Goal: Task Accomplishment & Management: Manage account settings

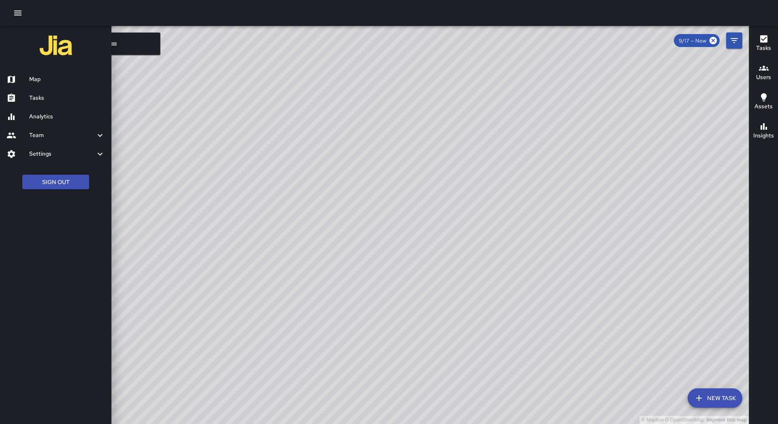
click at [48, 97] on h6 "Tasks" at bounding box center [67, 98] width 76 height 9
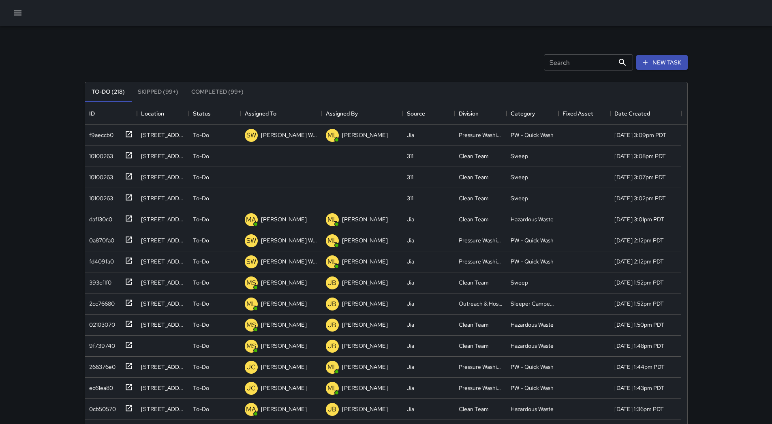
scroll to position [337, 596]
click at [284, 111] on icon "Sort" at bounding box center [281, 113] width 7 height 7
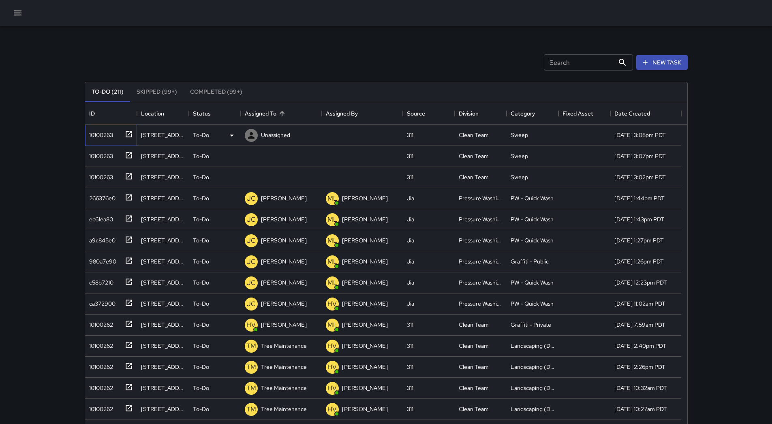
click at [97, 140] on div "10100263" at bounding box center [111, 135] width 52 height 21
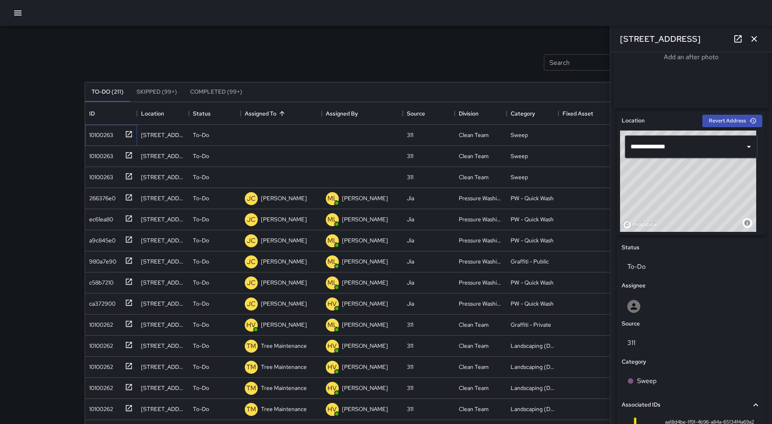
scroll to position [305, 0]
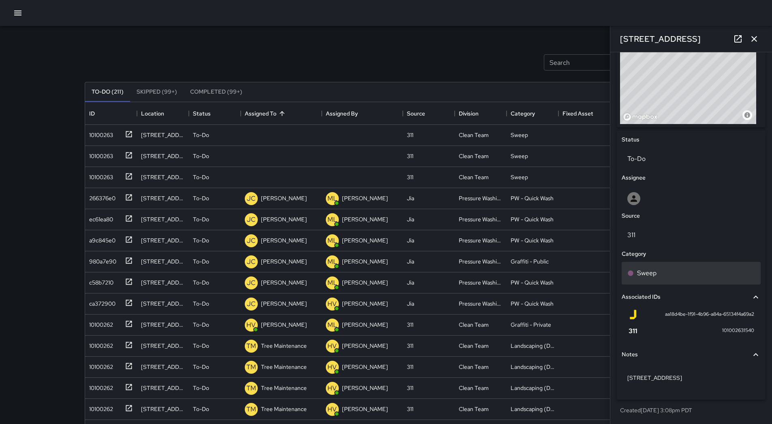
click at [672, 266] on div "Sweep" at bounding box center [691, 273] width 139 height 23
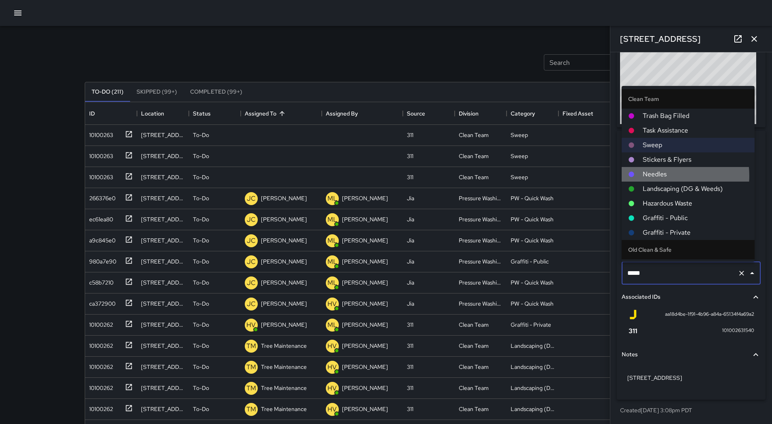
click at [667, 176] on span "Needles" at bounding box center [695, 174] width 105 height 10
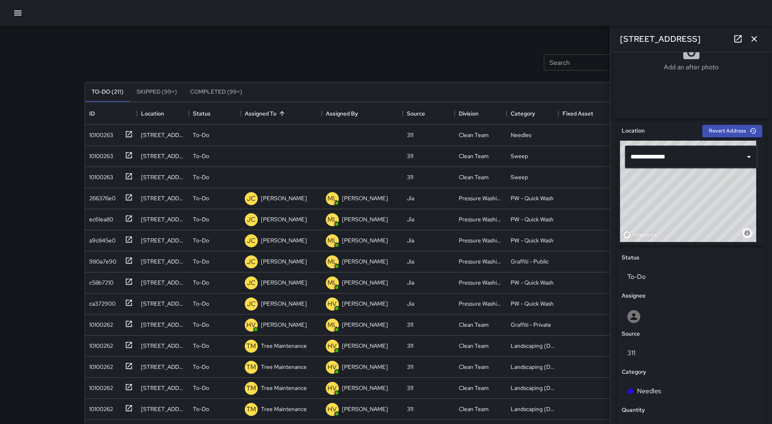
scroll to position [183, 0]
click at [118, 131] on div "10100263" at bounding box center [109, 133] width 47 height 13
click at [272, 137] on p "Unassigned" at bounding box center [275, 135] width 29 height 8
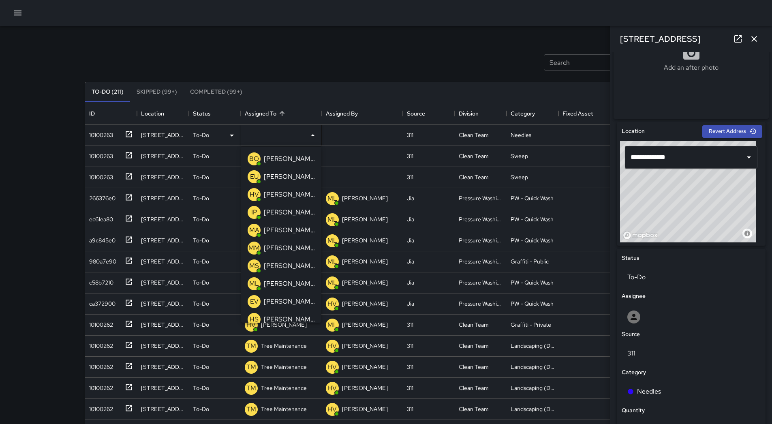
click at [289, 229] on p "[PERSON_NAME]" at bounding box center [289, 230] width 51 height 10
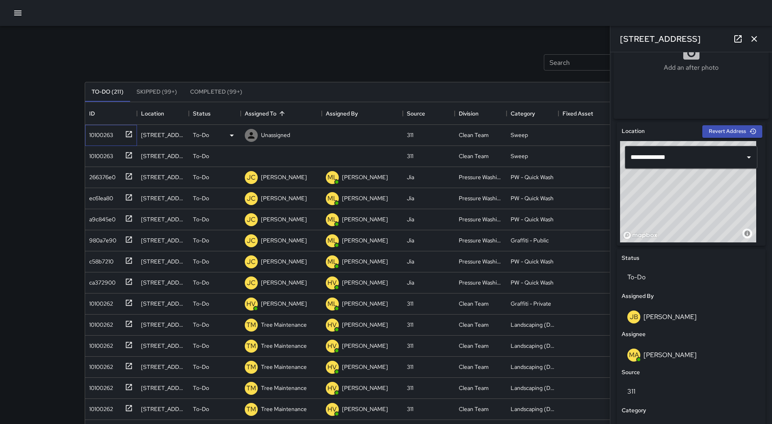
click at [109, 136] on div "10100263" at bounding box center [99, 133] width 27 height 11
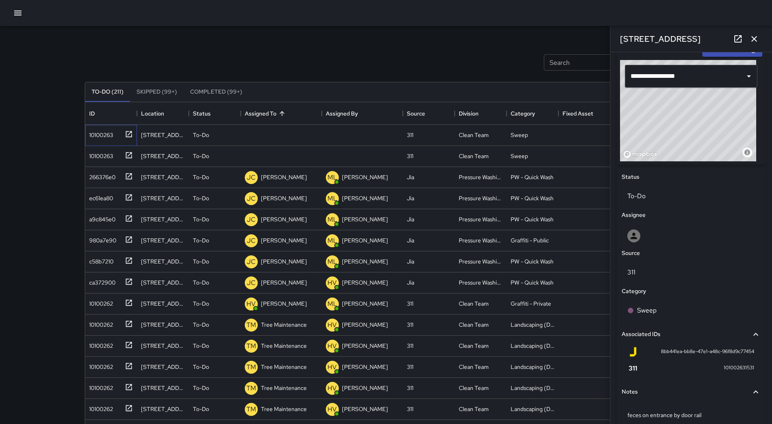
scroll to position [305, 0]
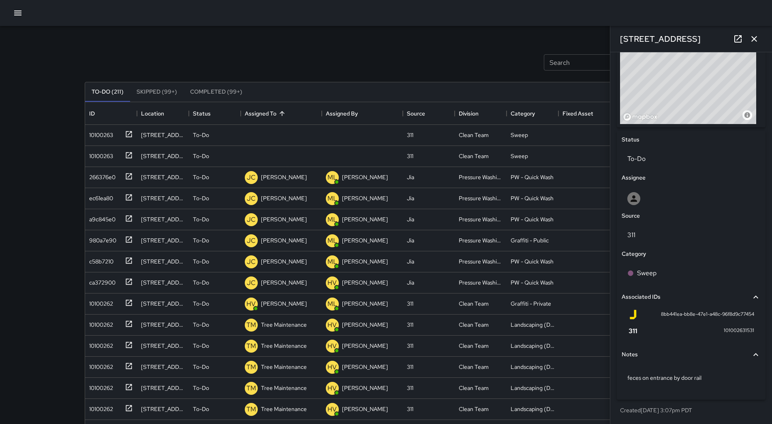
click at [672, 286] on div "Associated IDs 8bb441ea-bb8e-47e1-a48c-96f8d9c77454 101002631531" at bounding box center [691, 315] width 142 height 58
click at [672, 281] on div "Sweep" at bounding box center [691, 273] width 139 height 23
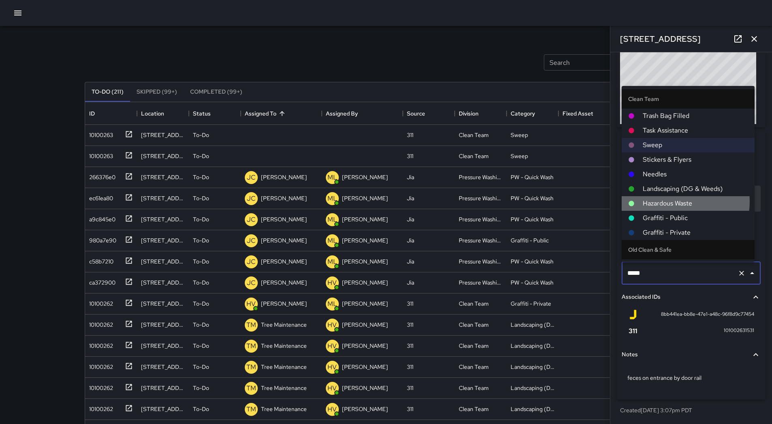
drag, startPoint x: 678, startPoint y: 202, endPoint x: 678, endPoint y: 207, distance: 5.3
click at [678, 203] on span "Hazardous Waste" at bounding box center [695, 204] width 105 height 10
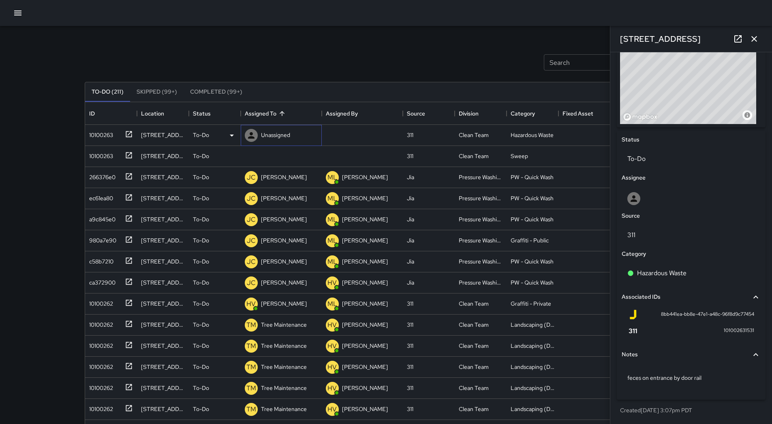
click at [292, 128] on div "Unassigned" at bounding box center [267, 135] width 49 height 16
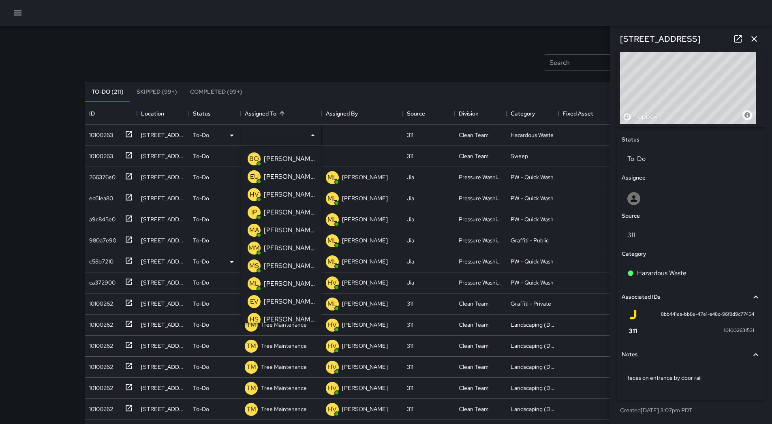
drag, startPoint x: 287, startPoint y: 242, endPoint x: 275, endPoint y: 242, distance: 11.8
click at [284, 242] on div "[PERSON_NAME]" at bounding box center [289, 248] width 54 height 13
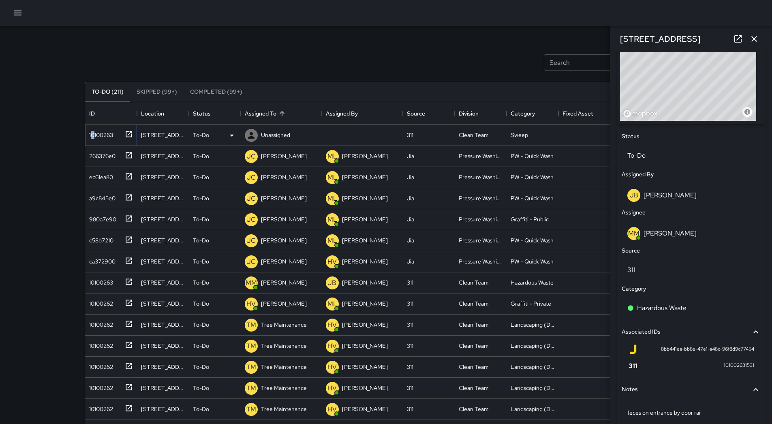
click at [94, 135] on div "10100263" at bounding box center [99, 133] width 27 height 11
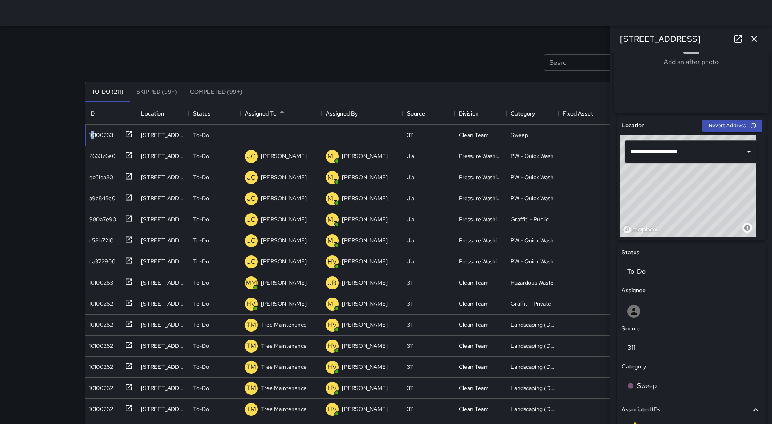
scroll to position [313, 0]
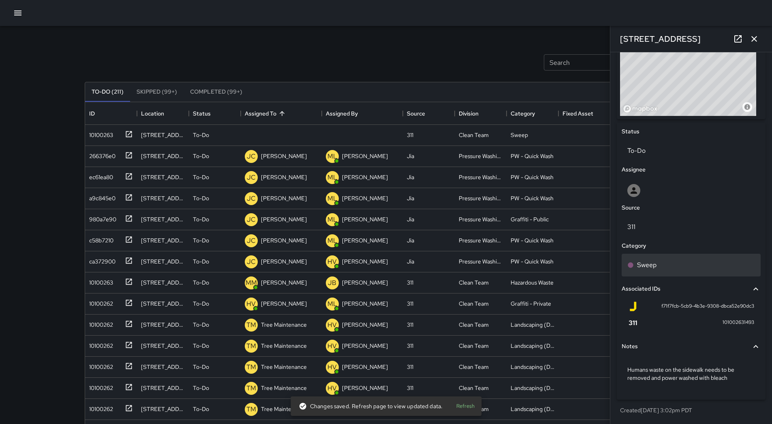
click at [676, 266] on div "Sweep" at bounding box center [691, 265] width 128 height 10
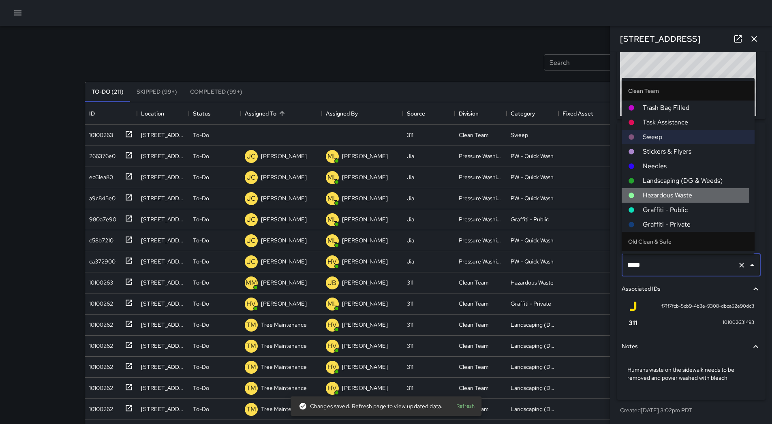
click at [673, 197] on span "Hazardous Waste" at bounding box center [695, 195] width 105 height 10
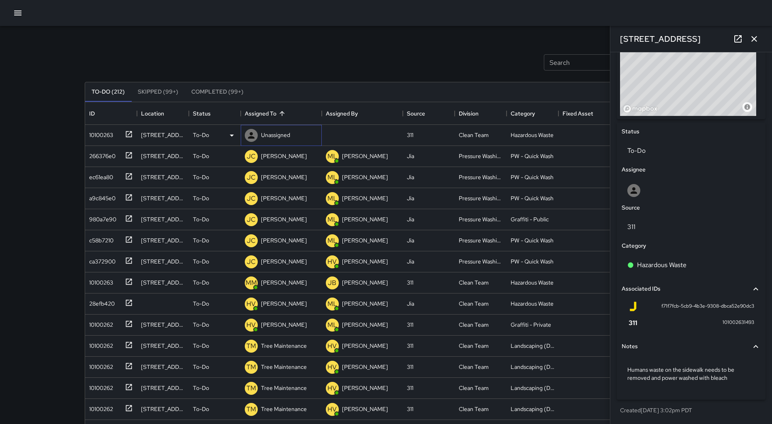
click at [271, 133] on p "Unassigned" at bounding box center [275, 135] width 29 height 8
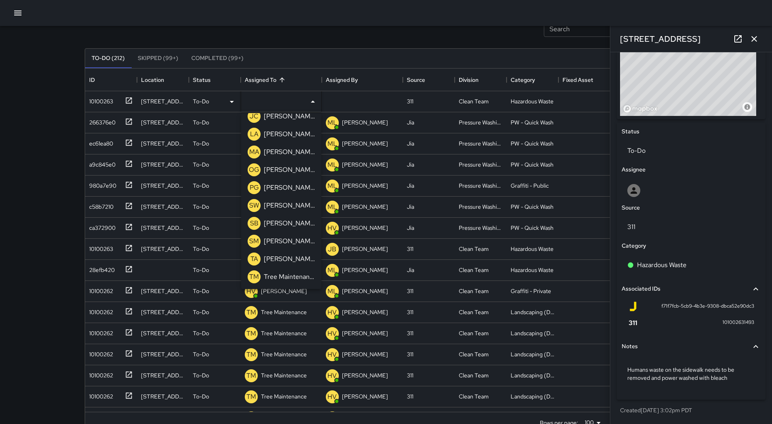
scroll to position [14, 0]
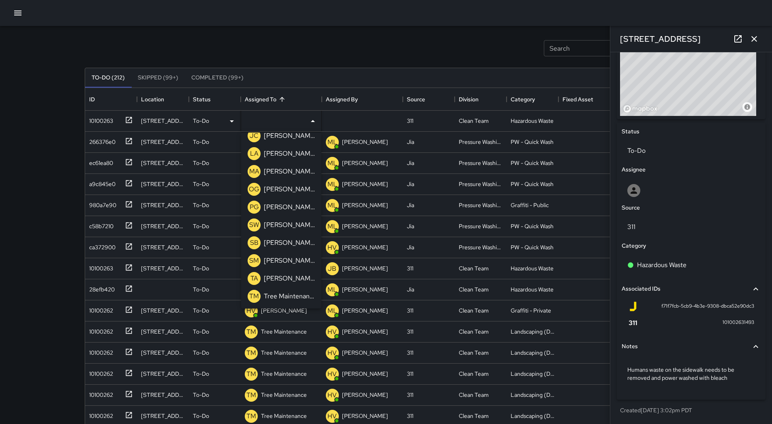
click at [291, 136] on p "[PERSON_NAME]" at bounding box center [289, 136] width 51 height 10
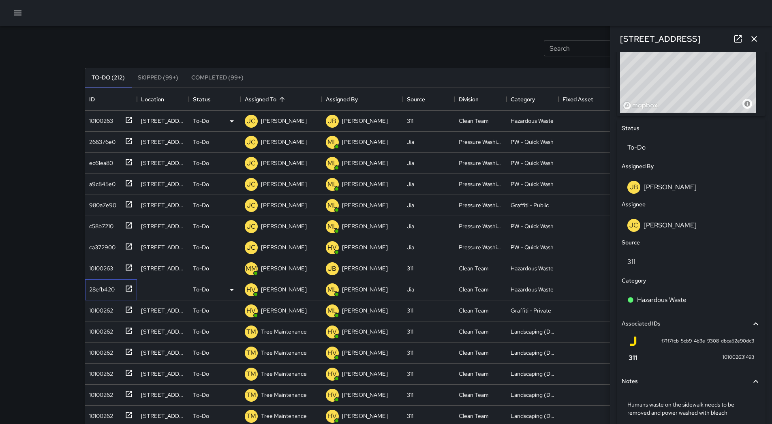
click at [94, 289] on div "28efb420" at bounding box center [100, 287] width 29 height 11
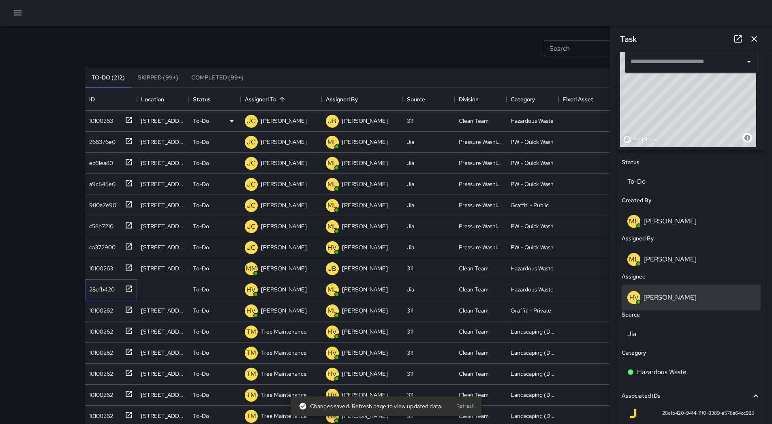
scroll to position [203, 0]
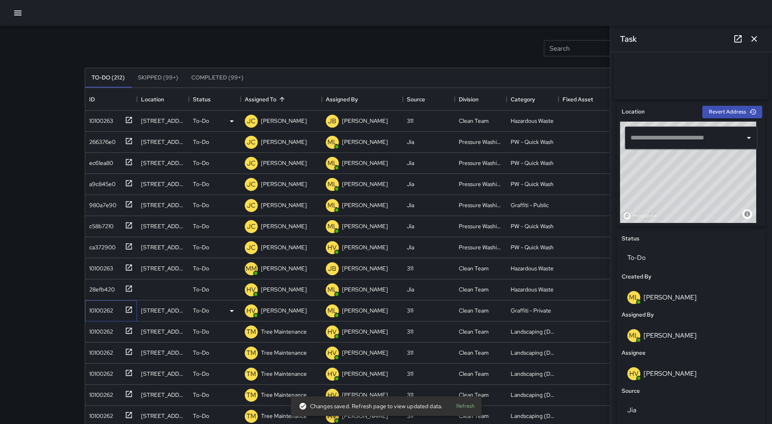
click at [94, 310] on div "10100262" at bounding box center [99, 308] width 27 height 11
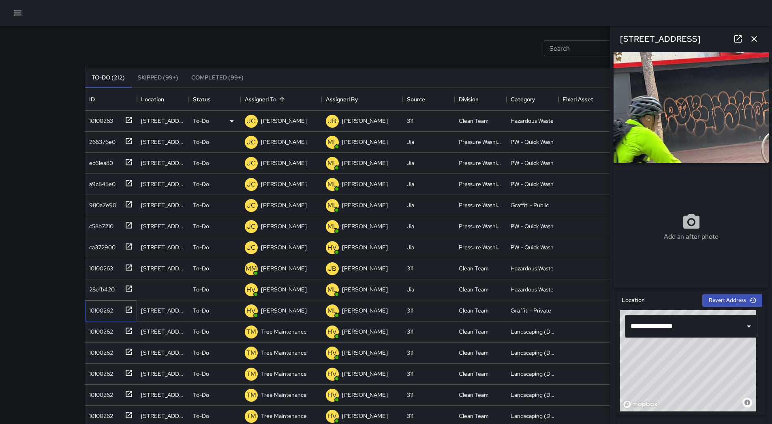
scroll to position [0, 0]
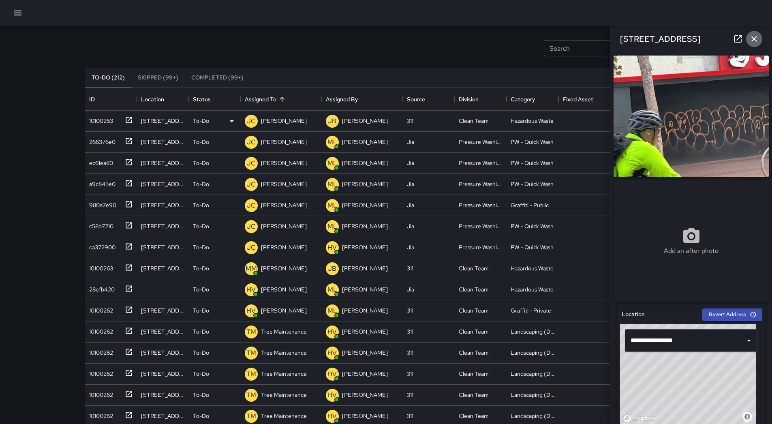
click at [754, 38] on icon "button" at bounding box center [754, 39] width 6 height 6
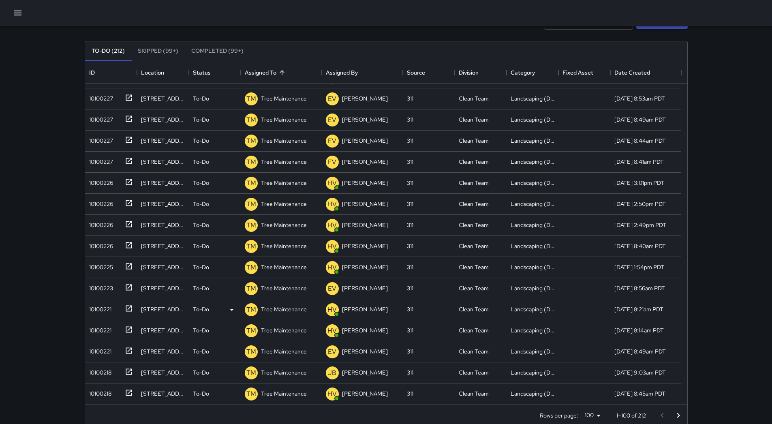
scroll to position [55, 0]
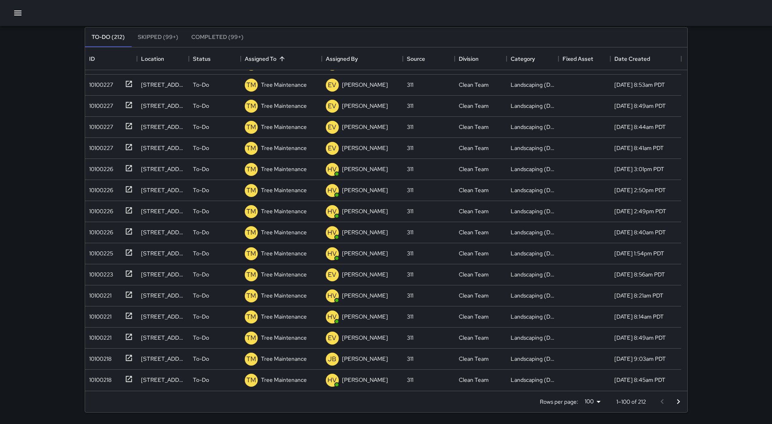
click at [674, 399] on icon "Go to next page" at bounding box center [679, 402] width 10 height 10
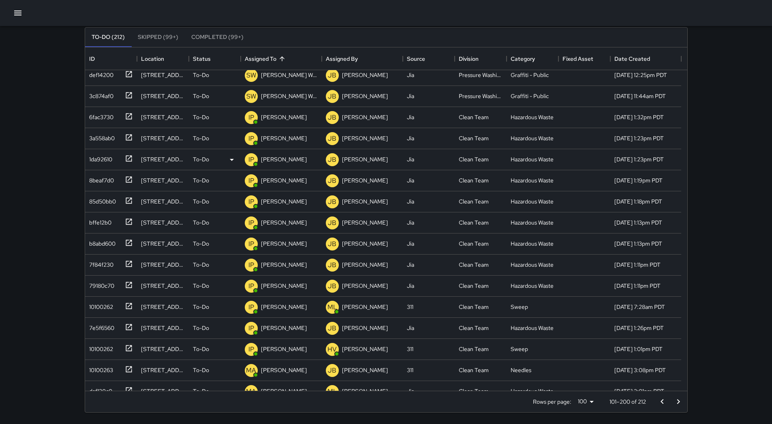
scroll to position [1787, 0]
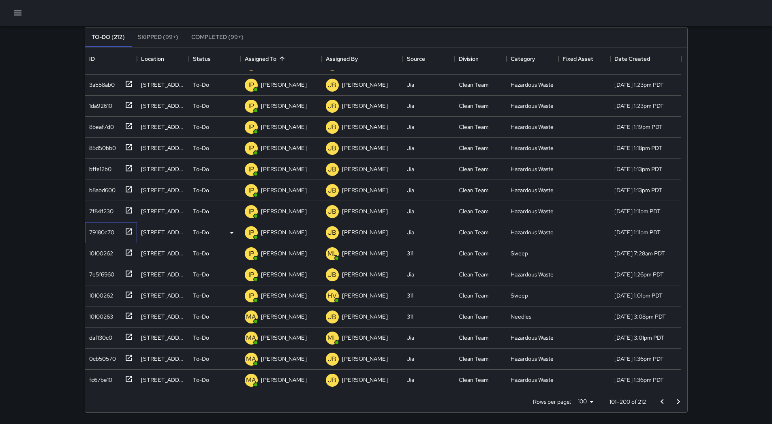
click at [108, 242] on div "79180c70" at bounding box center [111, 232] width 52 height 21
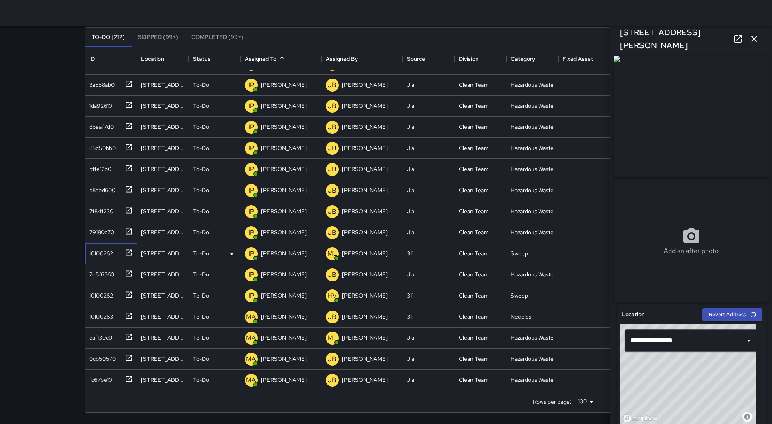
click at [109, 250] on div "10100262" at bounding box center [99, 251] width 27 height 11
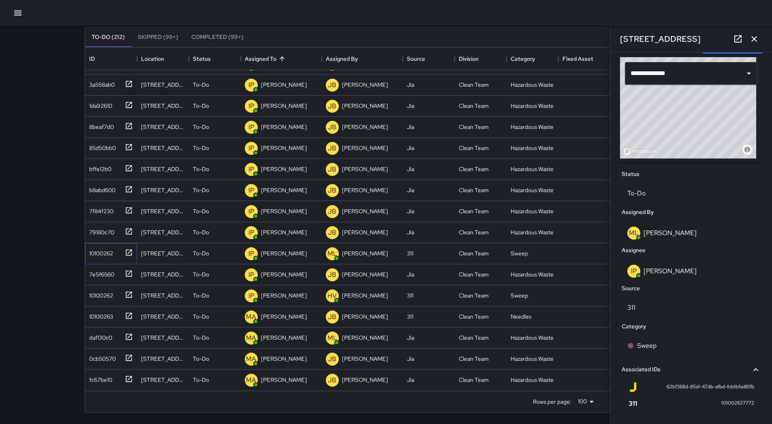
scroll to position [324, 0]
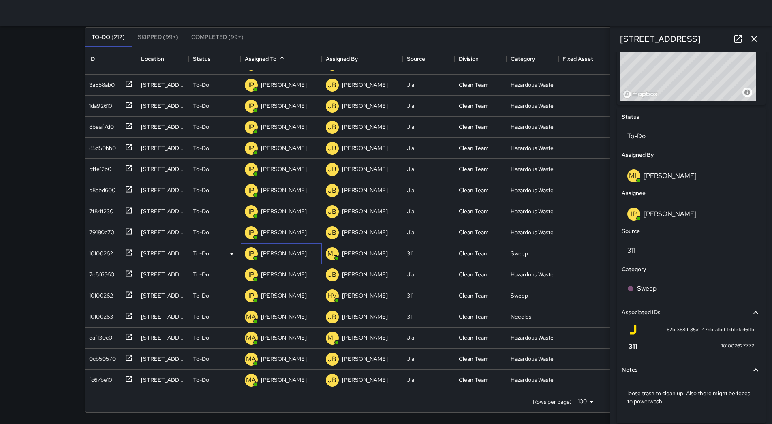
click at [272, 255] on p "[PERSON_NAME]" at bounding box center [284, 253] width 46 height 8
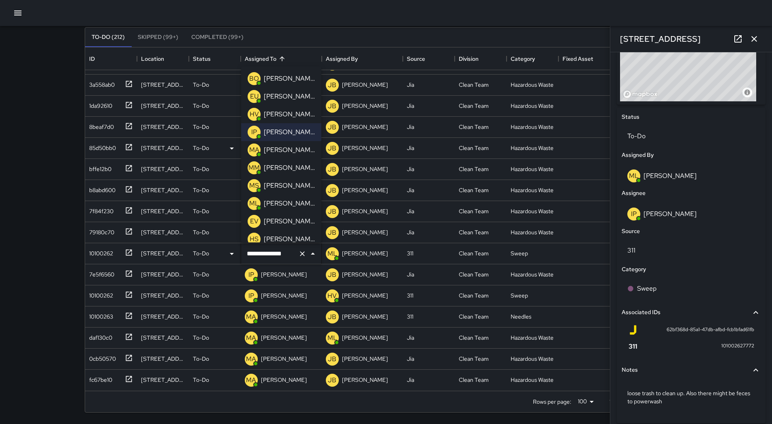
click at [287, 150] on p "[PERSON_NAME]" at bounding box center [289, 150] width 51 height 10
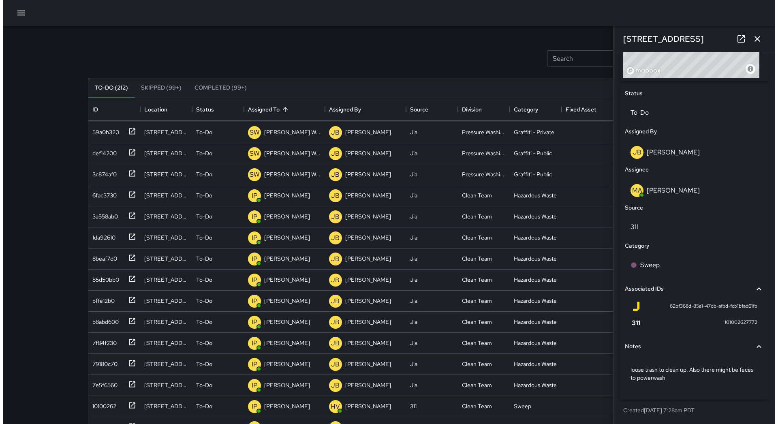
scroll to position [0, 0]
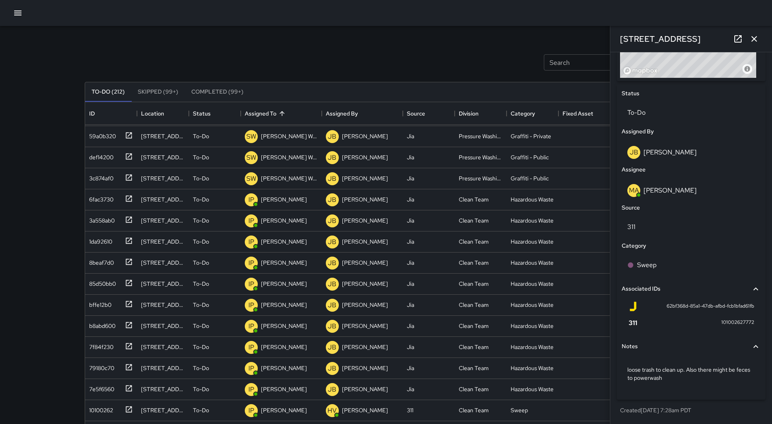
click at [11, 9] on div at bounding box center [386, 13] width 772 height 26
click at [13, 11] on button "button" at bounding box center [18, 13] width 16 height 16
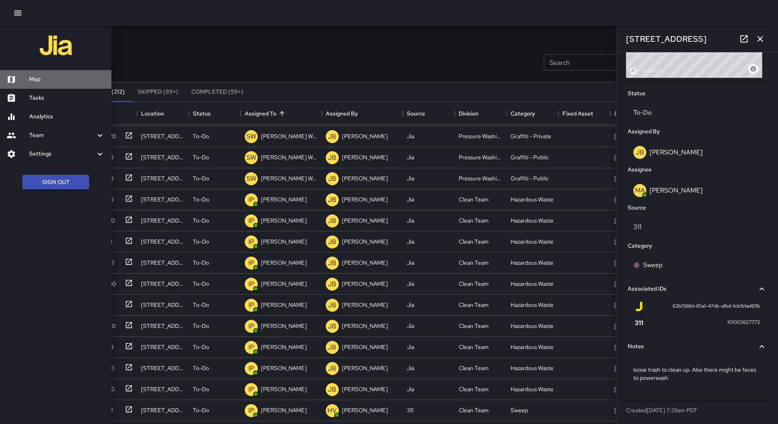
click at [43, 79] on h6 "Map" at bounding box center [67, 79] width 76 height 9
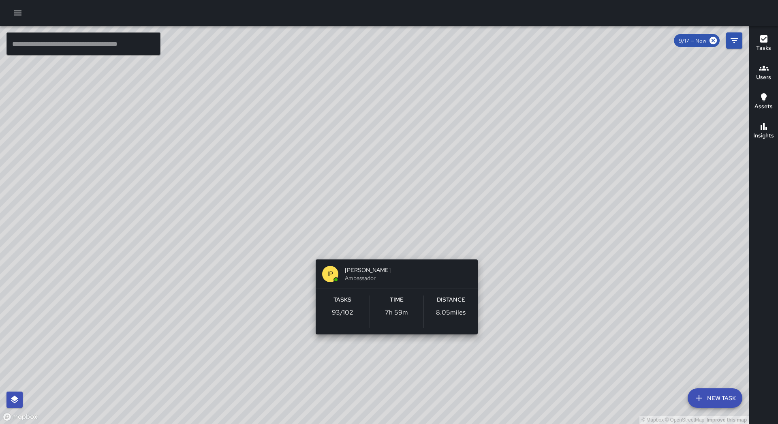
click at [388, 245] on div "© Mapbox © OpenStreetMap Improve this map IP [PERSON_NAME] Ambassador Tasks 93 …" at bounding box center [374, 225] width 749 height 398
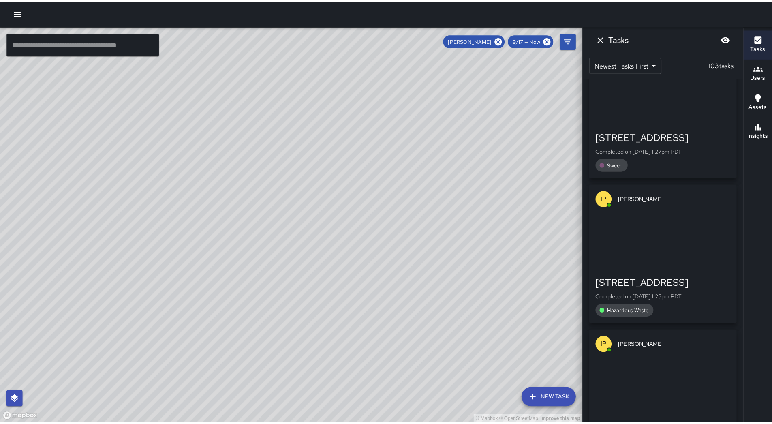
scroll to position [4929, 0]
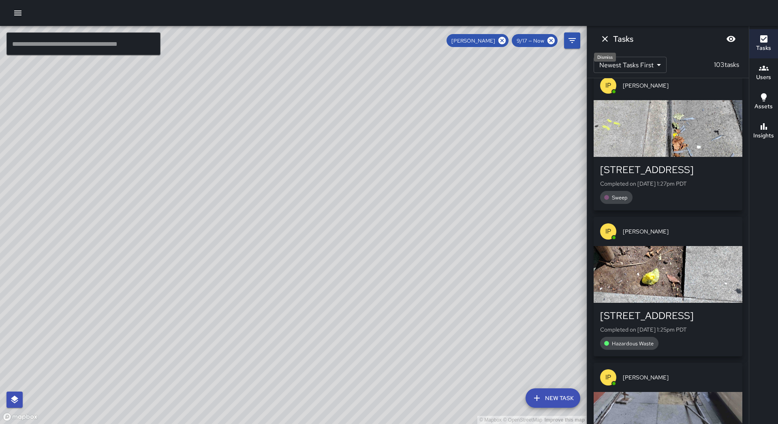
click at [603, 41] on icon "Dismiss" at bounding box center [605, 39] width 10 height 10
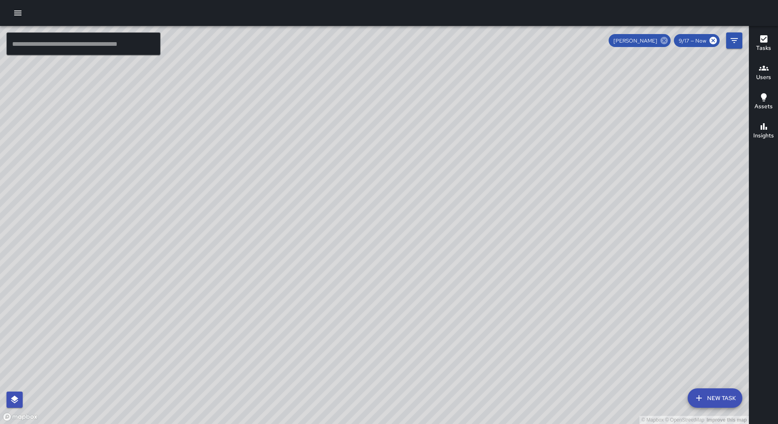
click at [664, 42] on icon at bounding box center [664, 40] width 9 height 9
click at [19, 14] on icon "button" at bounding box center [18, 13] width 10 height 10
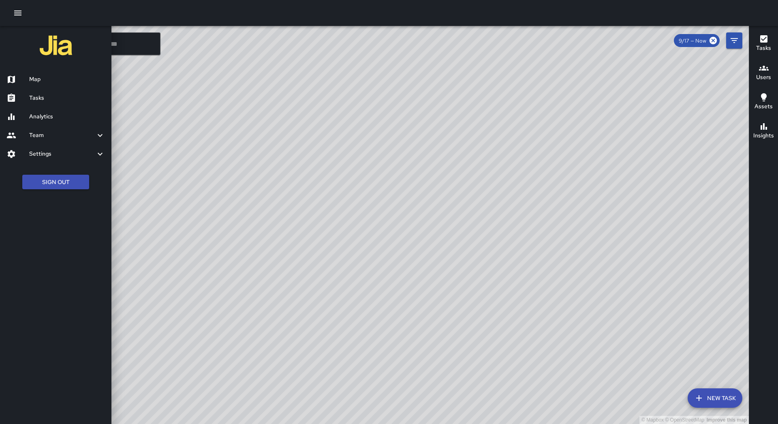
click at [65, 90] on div "Tasks" at bounding box center [55, 98] width 111 height 19
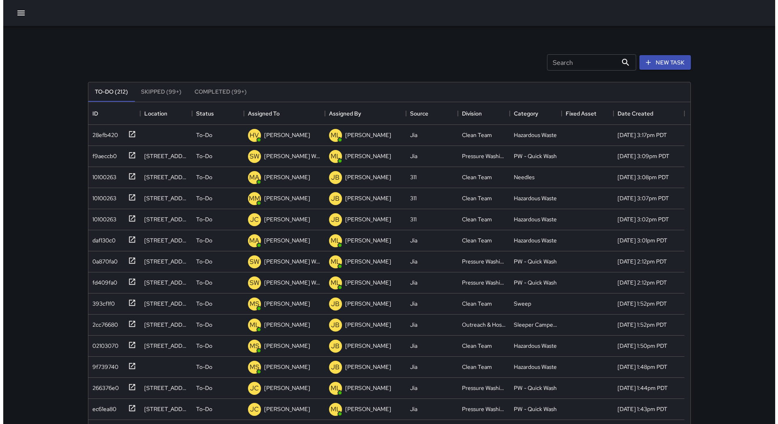
scroll to position [337, 596]
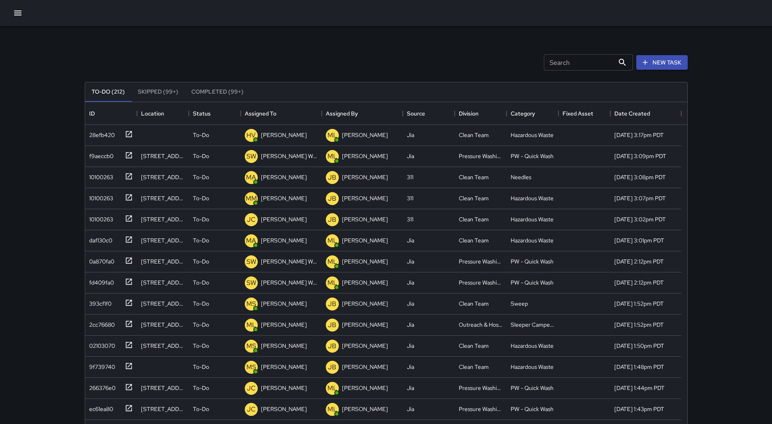
click at [18, 17] on icon "button" at bounding box center [18, 13] width 10 height 10
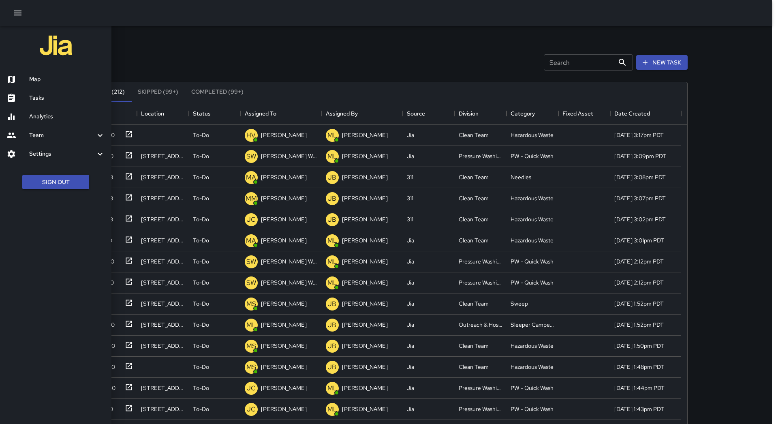
click at [52, 77] on h6 "Map" at bounding box center [67, 79] width 76 height 9
